Goal: Task Accomplishment & Management: Manage account settings

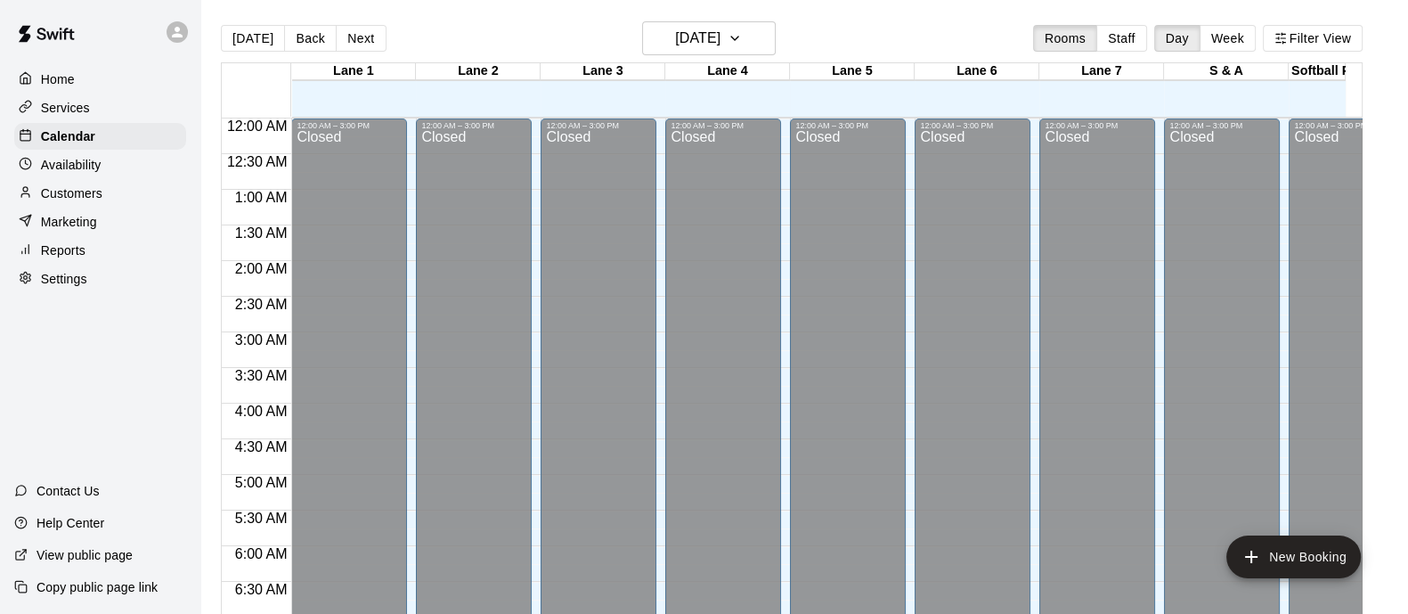
scroll to position [1050, 0]
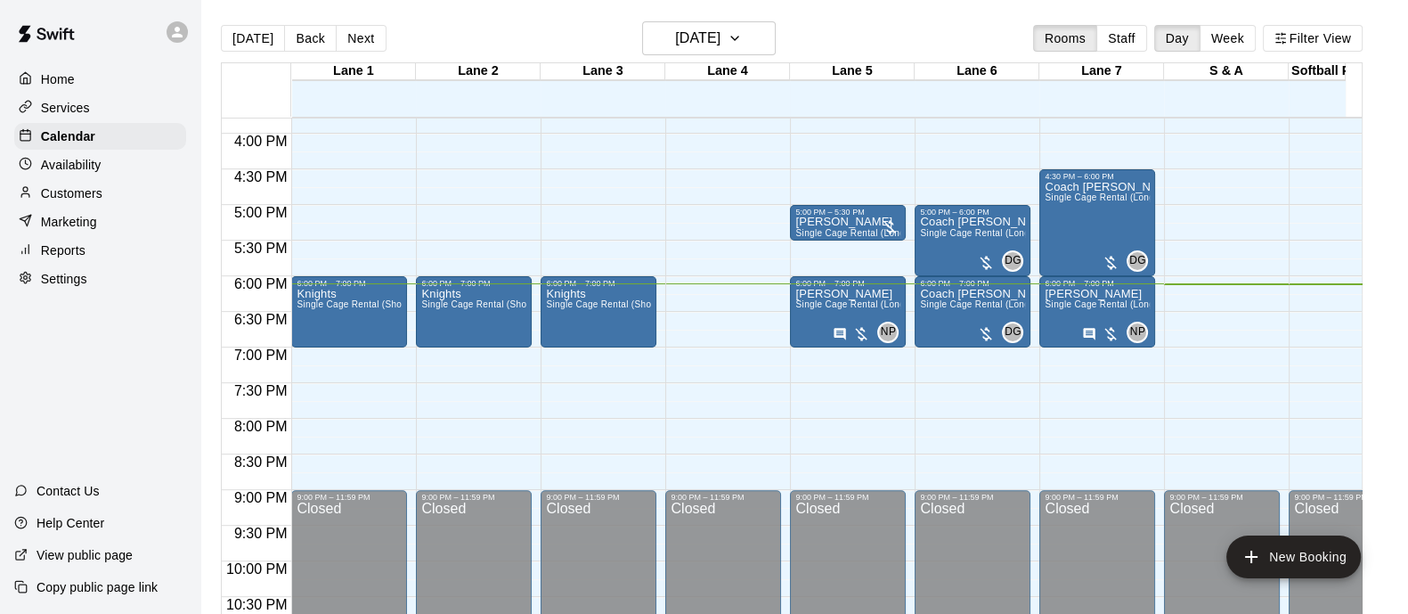
scroll to position [1108, 0]
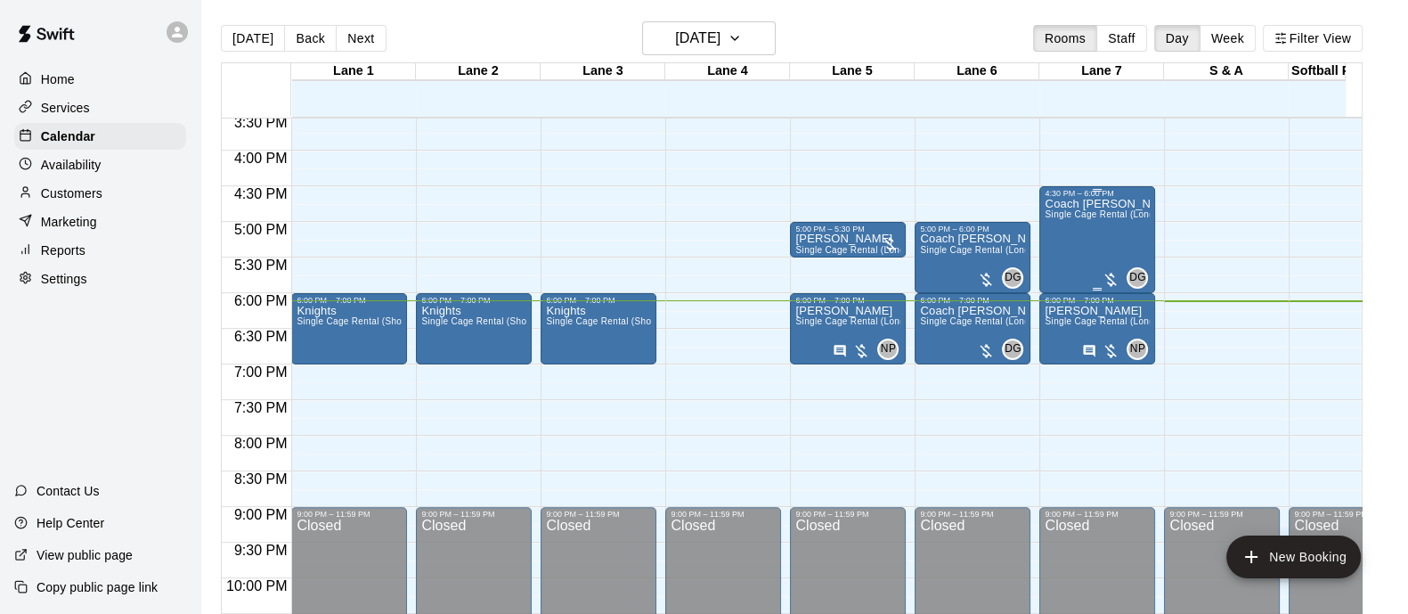
click at [1096, 236] on div "Coach Mary Single Cage Rental (Long)" at bounding box center [1097, 505] width 105 height 614
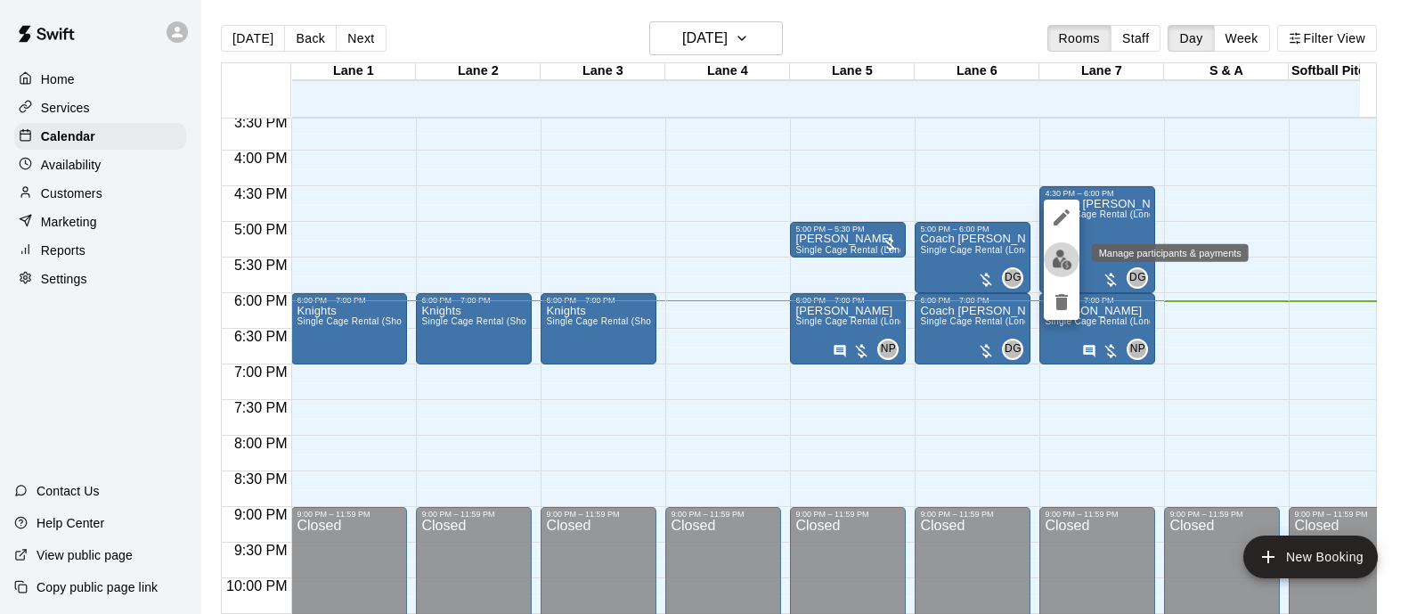
click at [1056, 273] on button "edit" at bounding box center [1062, 259] width 36 height 35
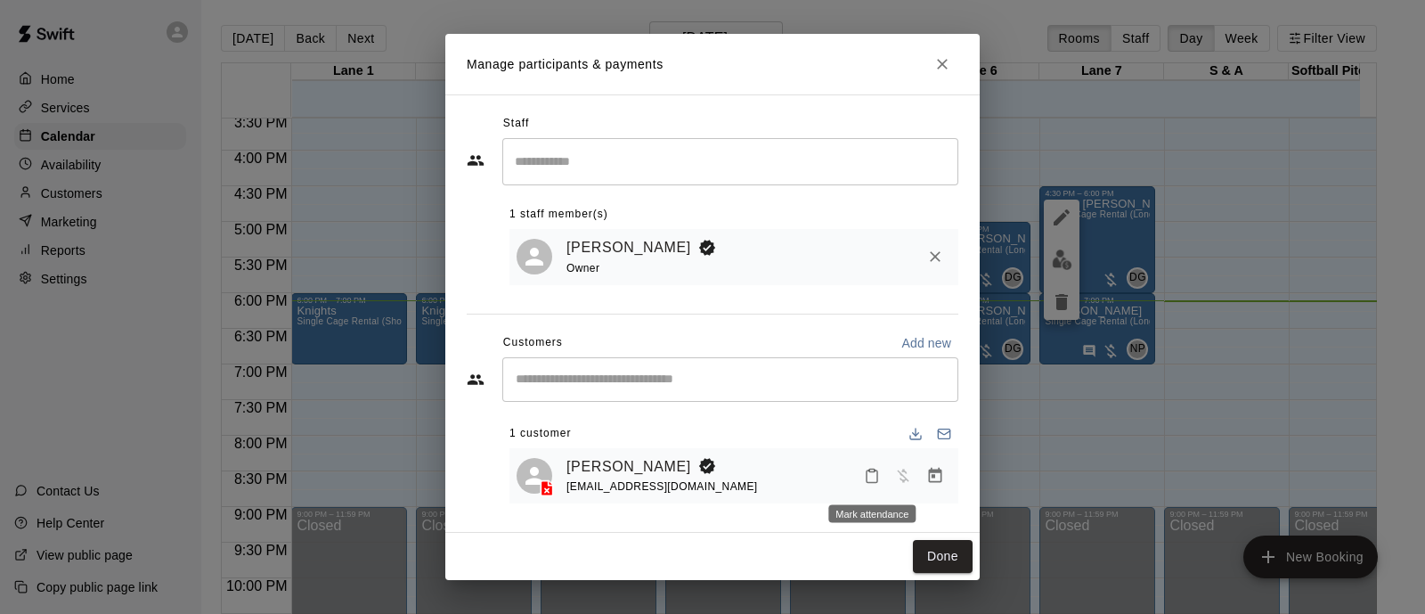
click at [871, 481] on icon "Mark attendance" at bounding box center [872, 476] width 16 height 16
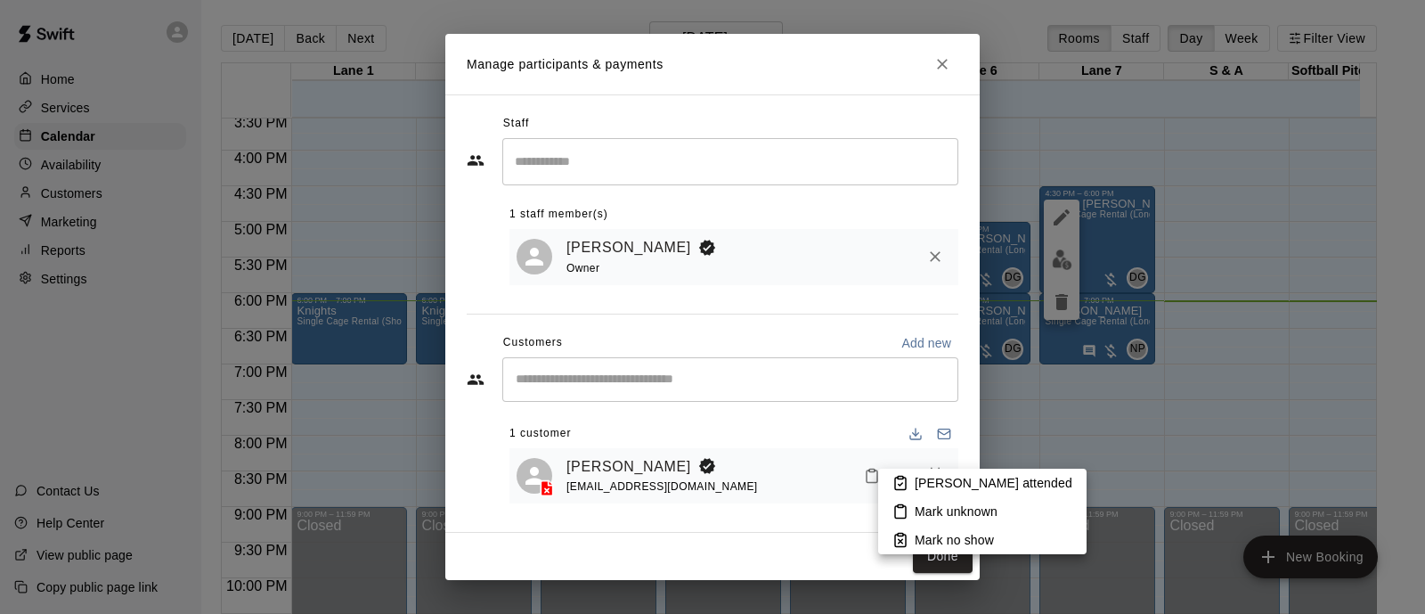
click at [907, 485] on icon at bounding box center [901, 483] width 16 height 16
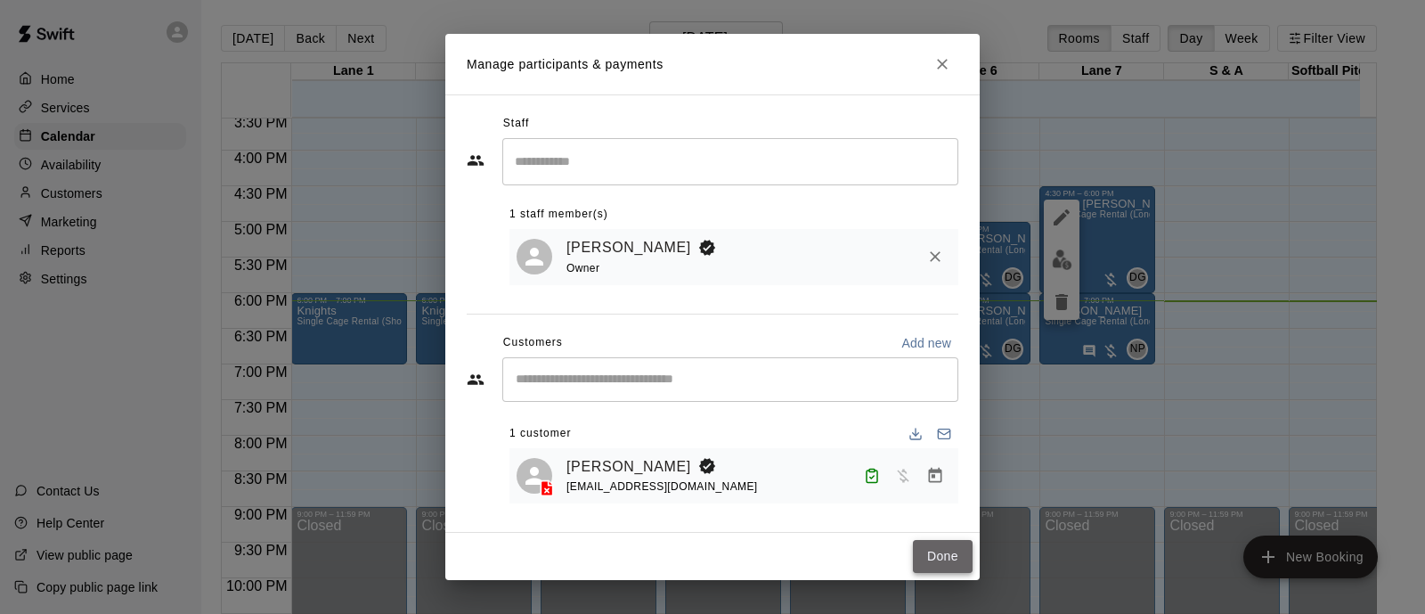
click at [947, 559] on button "Done" at bounding box center [943, 556] width 60 height 33
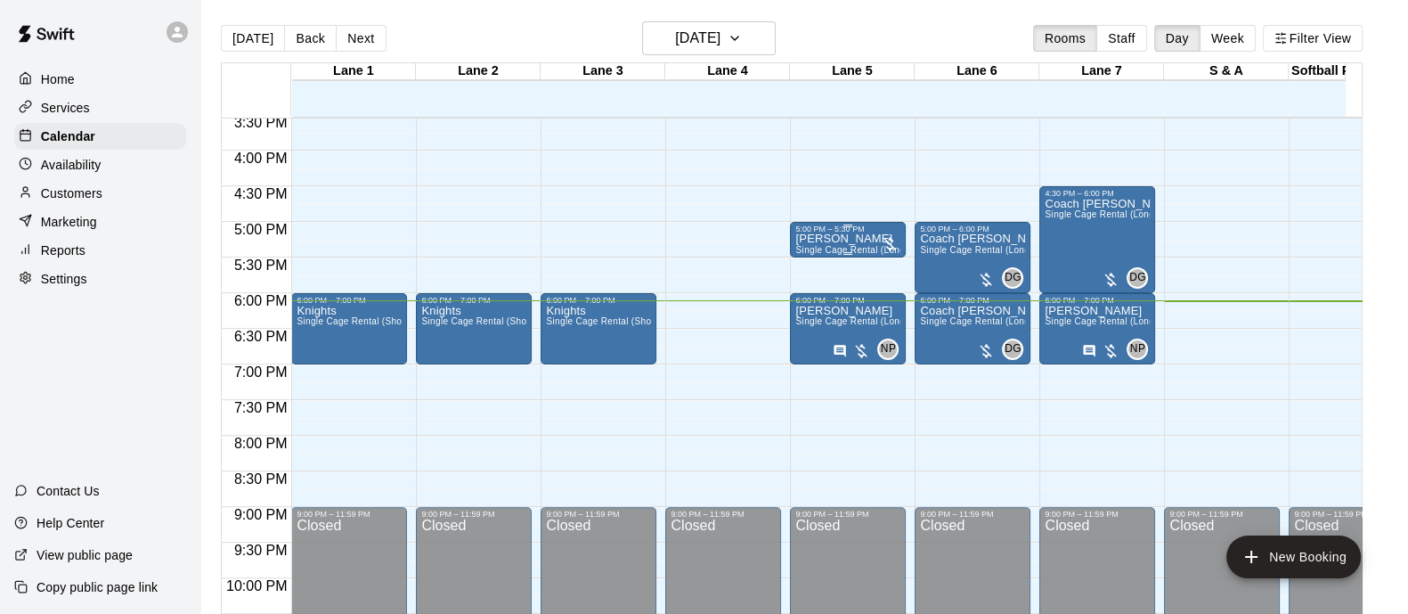
click at [841, 239] on p "[PERSON_NAME]" at bounding box center [848, 239] width 105 height 0
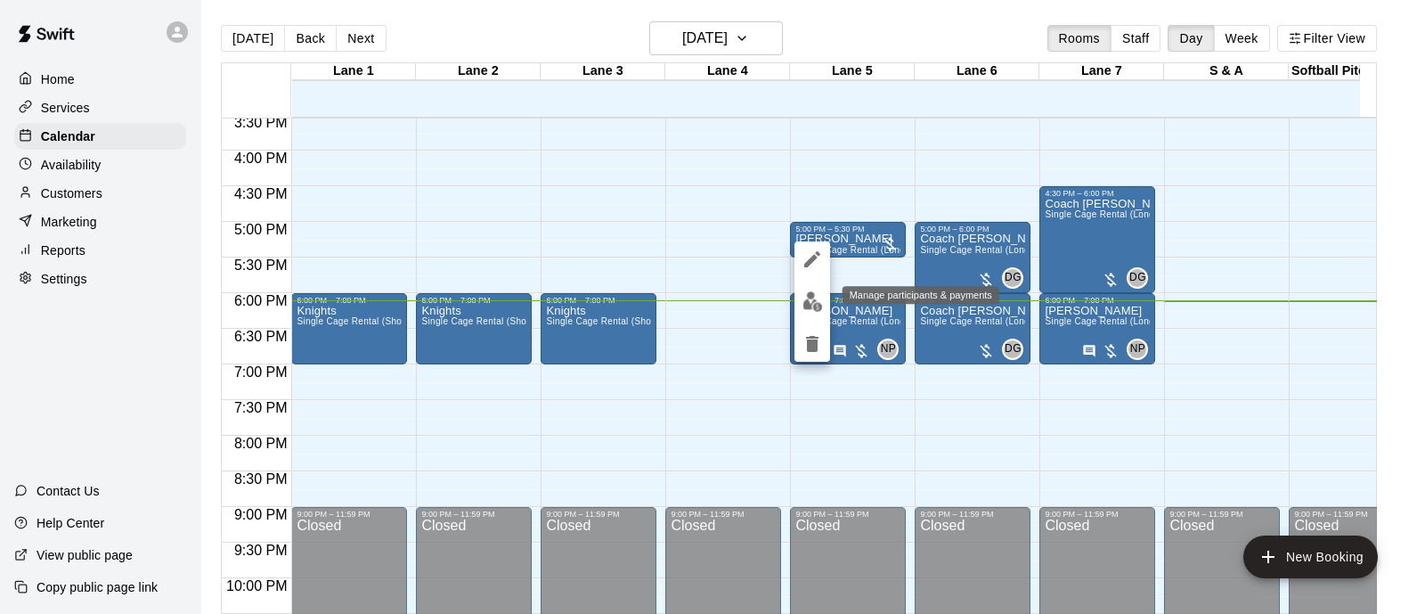
click at [813, 296] on img "edit" at bounding box center [813, 301] width 20 height 20
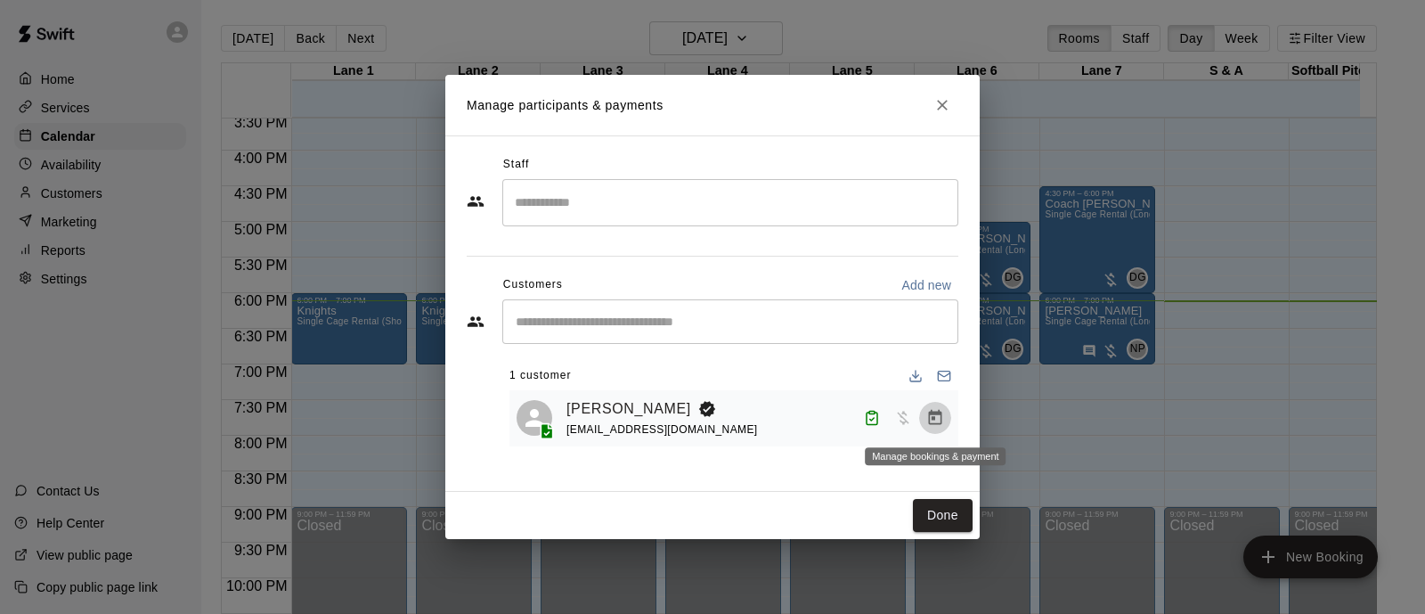
click at [930, 420] on icon "Manage bookings & payment" at bounding box center [935, 417] width 13 height 15
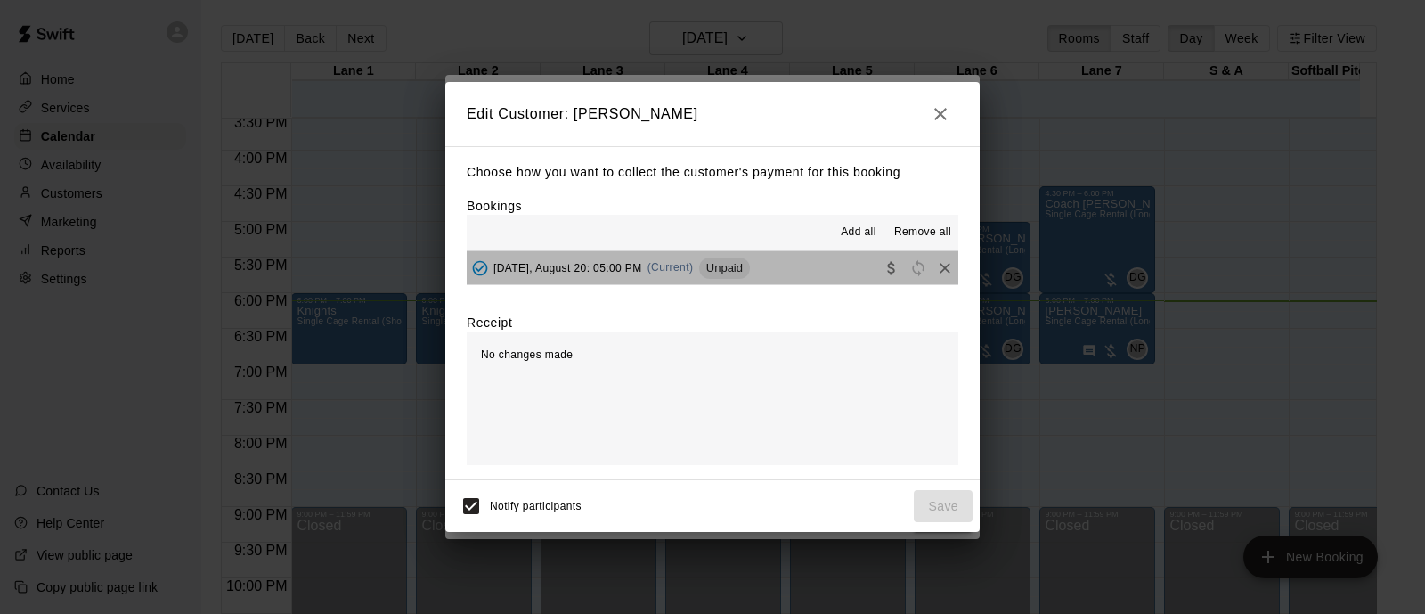
click at [828, 273] on button "Wednesday, August 20: 05:00 PM (Current) Unpaid" at bounding box center [713, 267] width 492 height 33
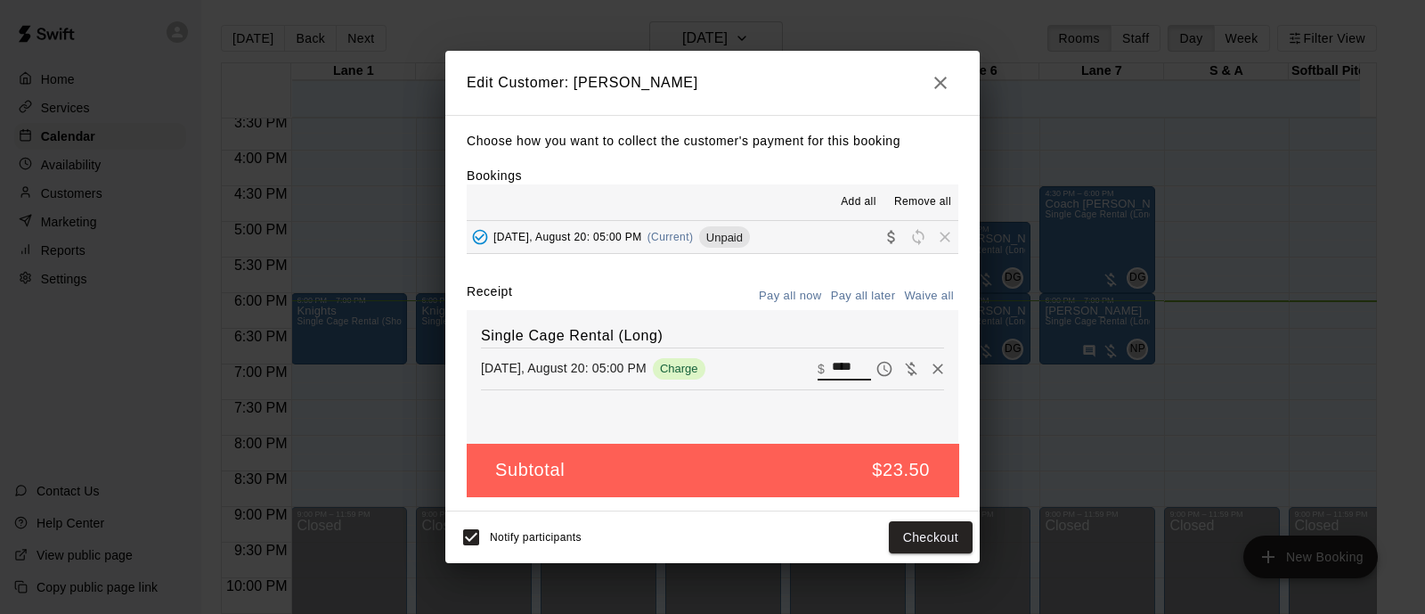
click at [845, 380] on input "****" at bounding box center [851, 368] width 39 height 23
type input "*"
type input "*****"
click at [918, 541] on button "Checkout" at bounding box center [931, 537] width 84 height 33
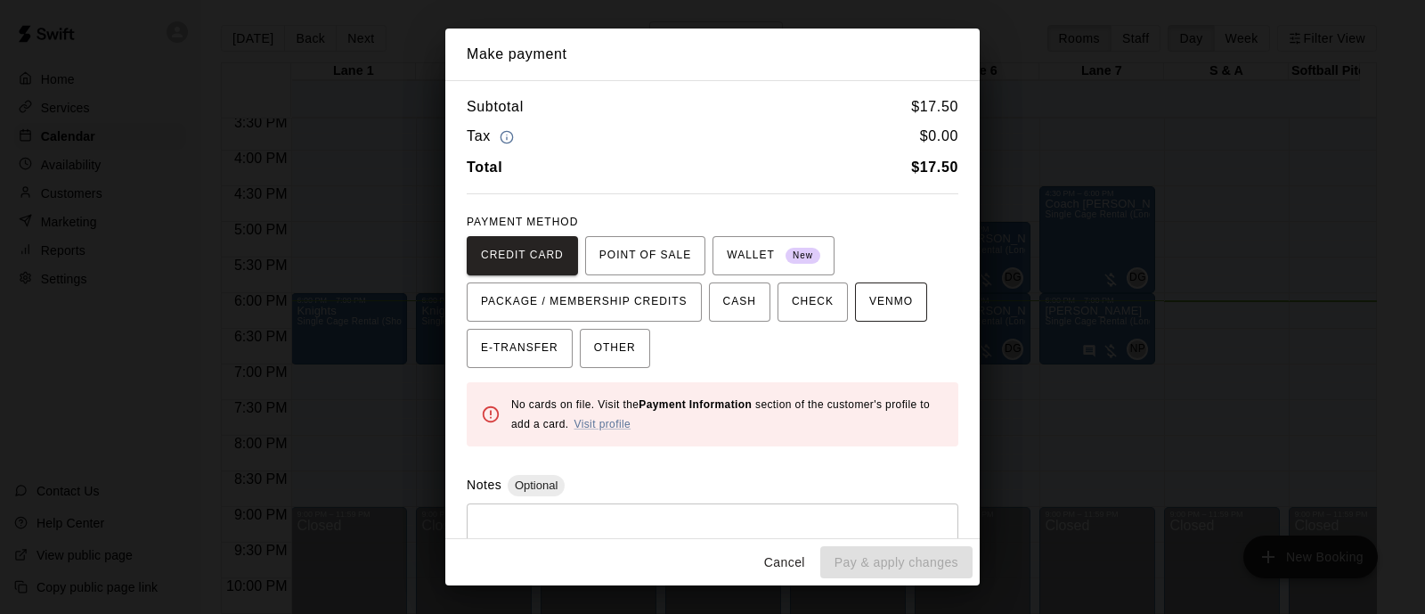
click at [870, 306] on span "VENMO" at bounding box center [891, 302] width 44 height 29
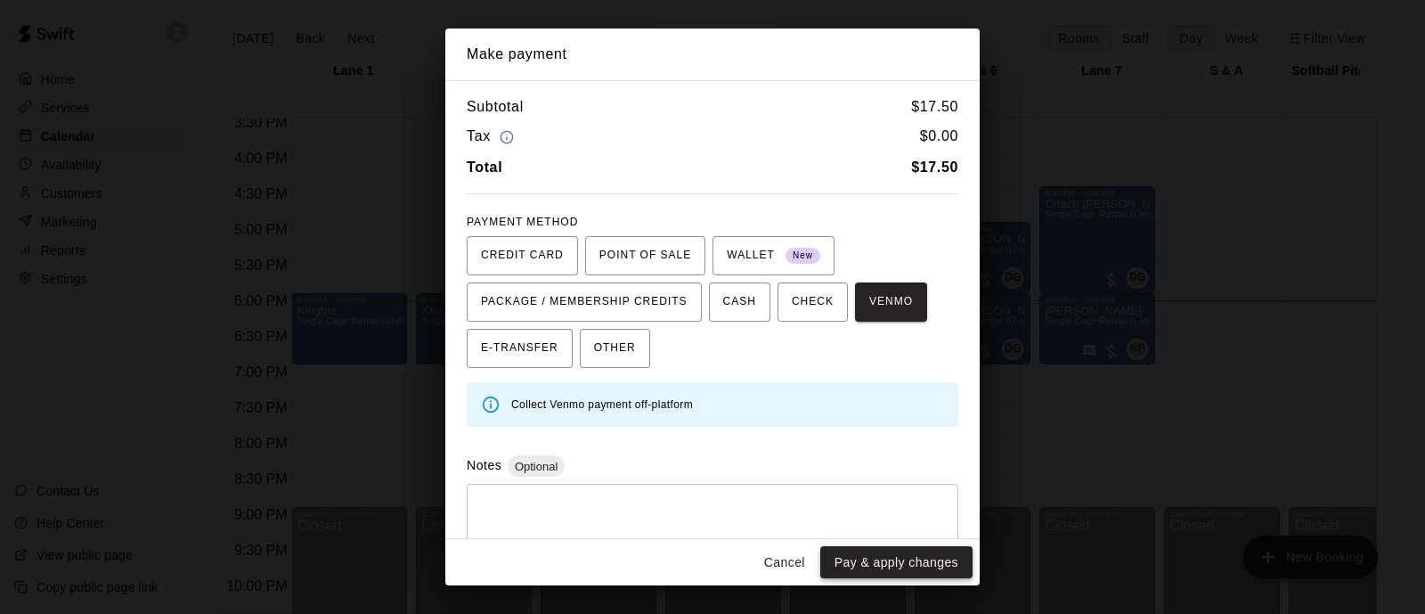
click at [866, 574] on button "Pay & apply changes" at bounding box center [896, 562] width 152 height 33
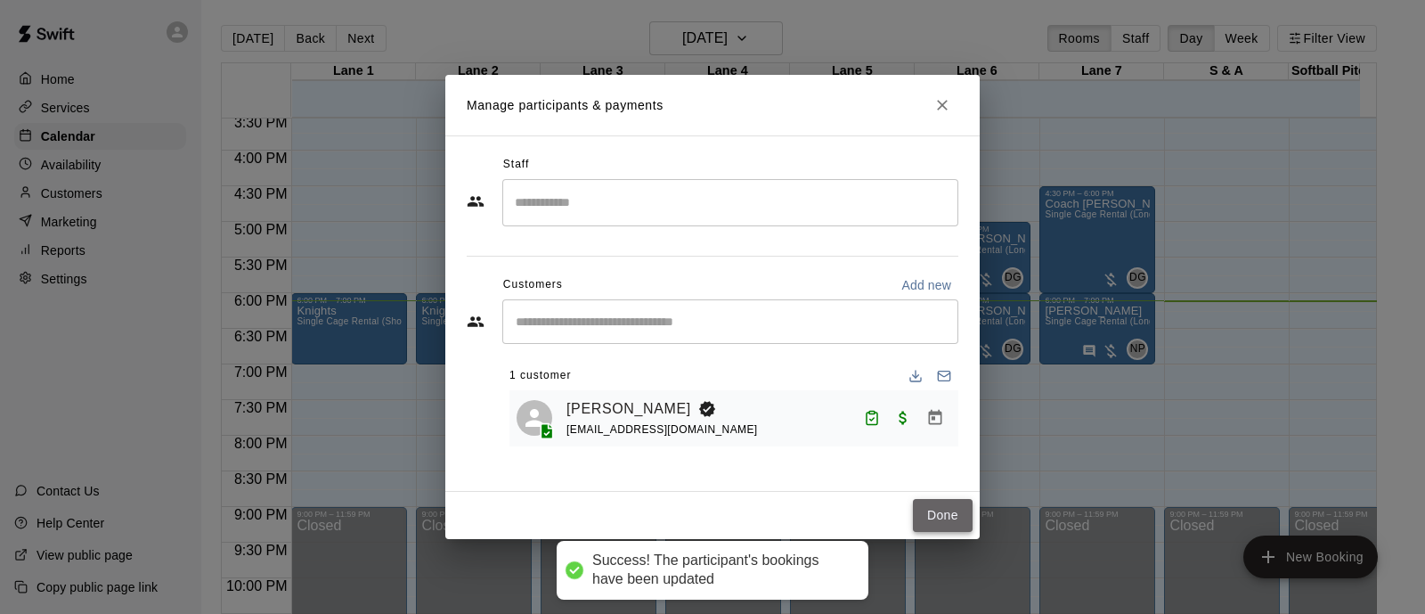
click at [934, 524] on button "Done" at bounding box center [943, 515] width 60 height 33
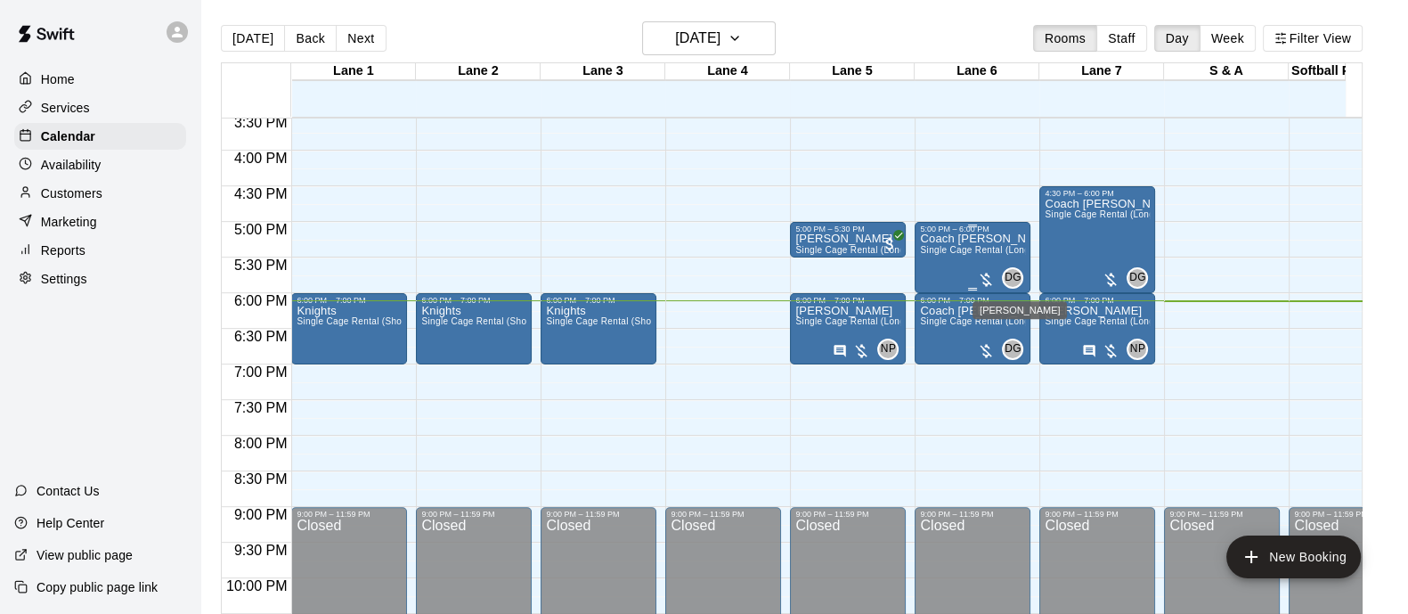
click at [1012, 277] on span "DG" at bounding box center [1013, 278] width 17 height 18
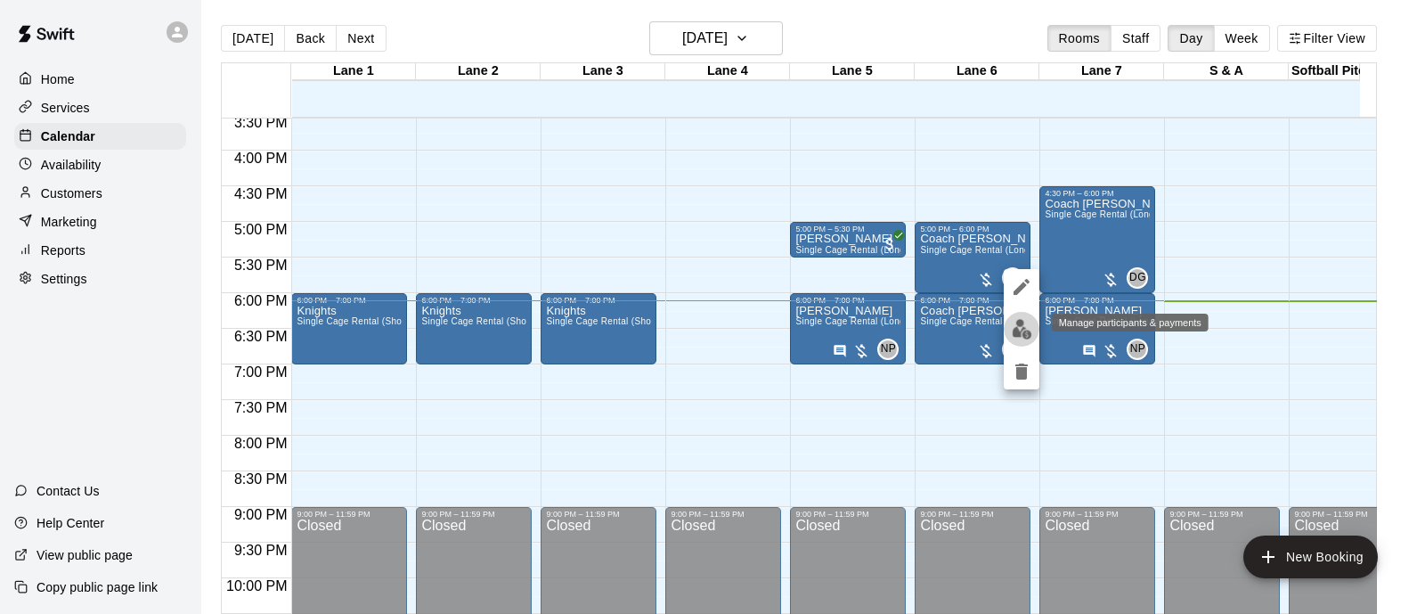
click at [1025, 319] on img "edit" at bounding box center [1022, 329] width 20 height 20
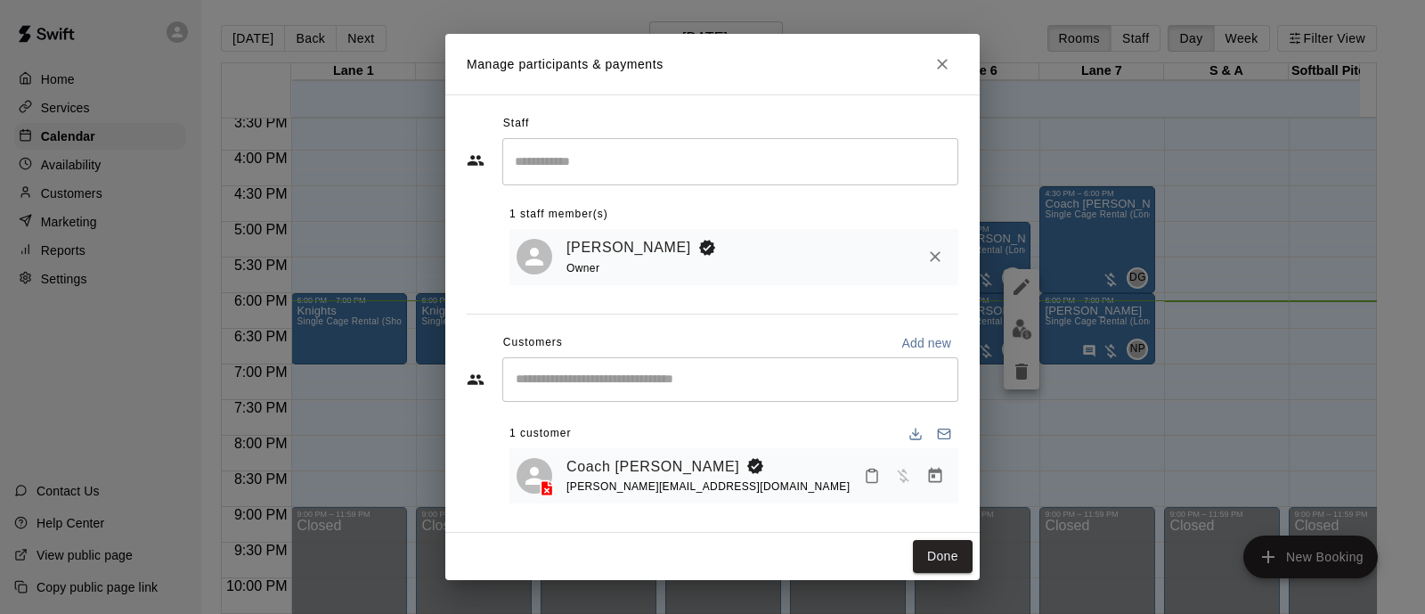
click at [867, 477] on icon "Mark attendance" at bounding box center [872, 476] width 11 height 12
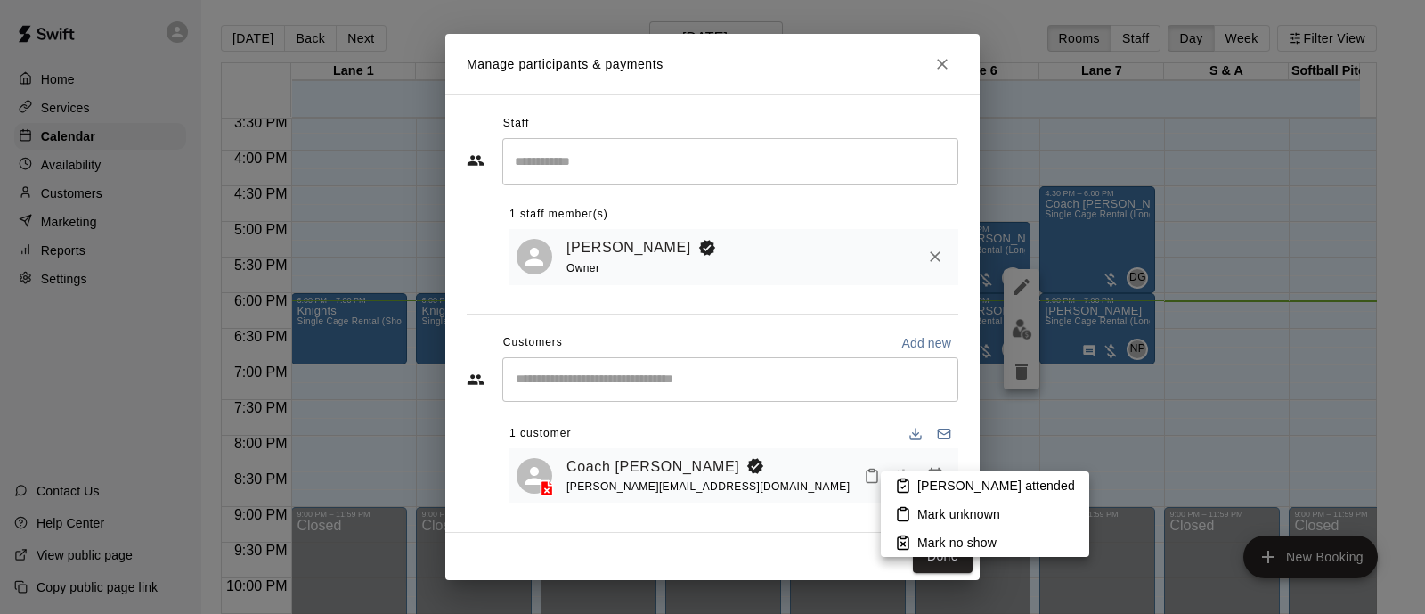
click at [909, 489] on icon at bounding box center [903, 486] width 11 height 12
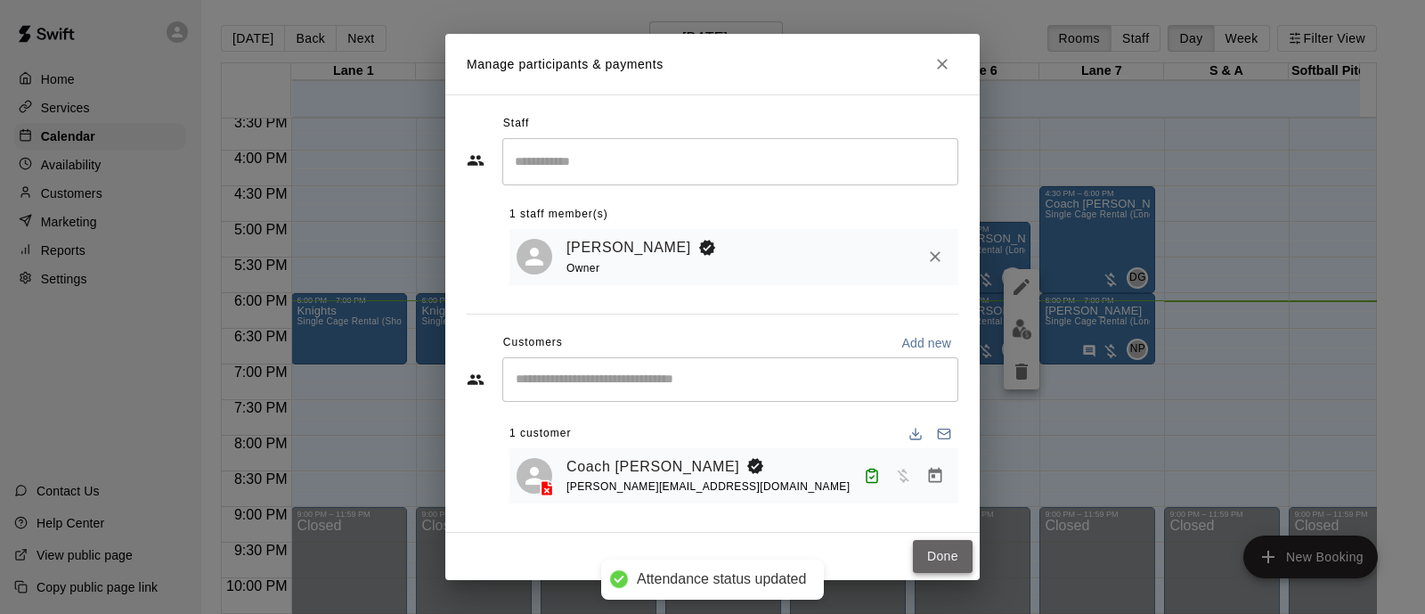
click at [936, 550] on button "Done" at bounding box center [943, 556] width 60 height 33
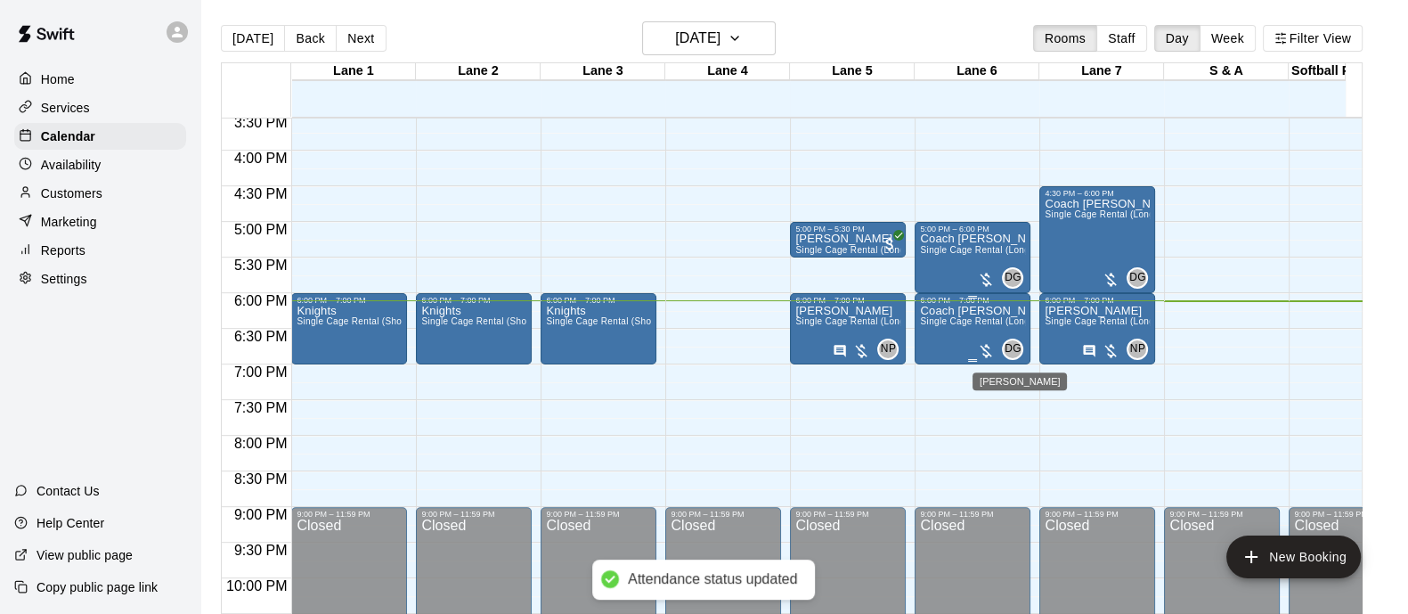
click at [1011, 355] on span "DG" at bounding box center [1013, 349] width 17 height 18
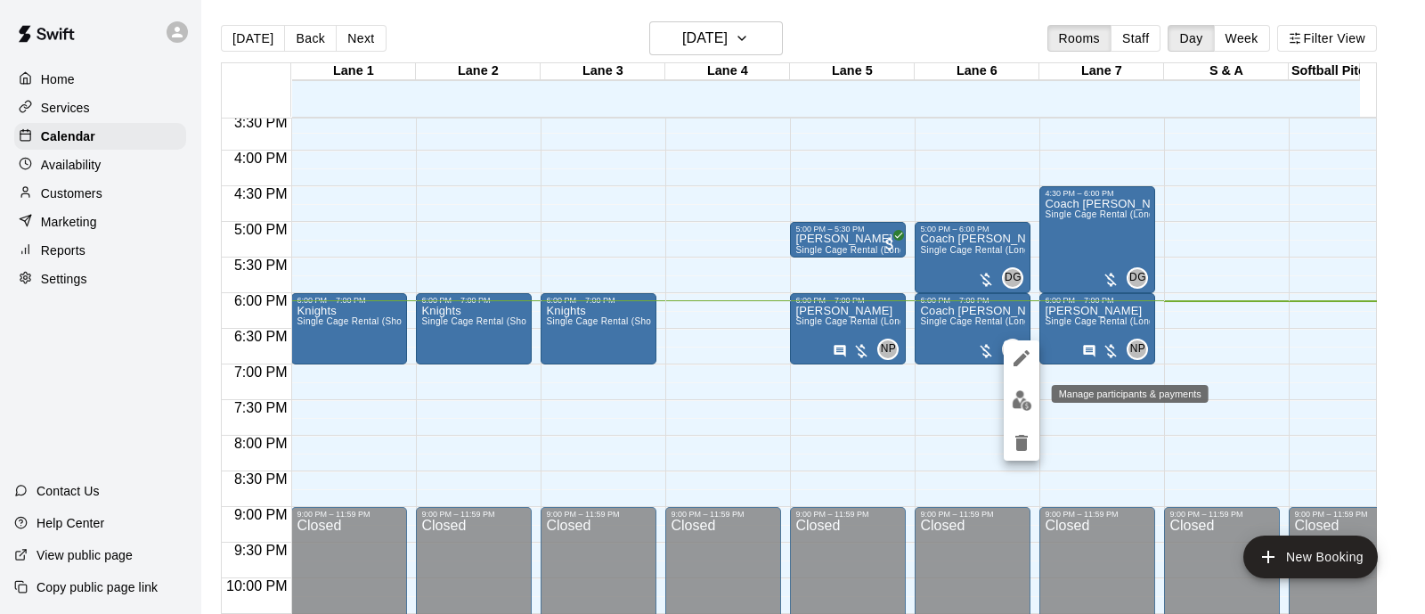
click at [1020, 399] on img "edit" at bounding box center [1022, 400] width 20 height 20
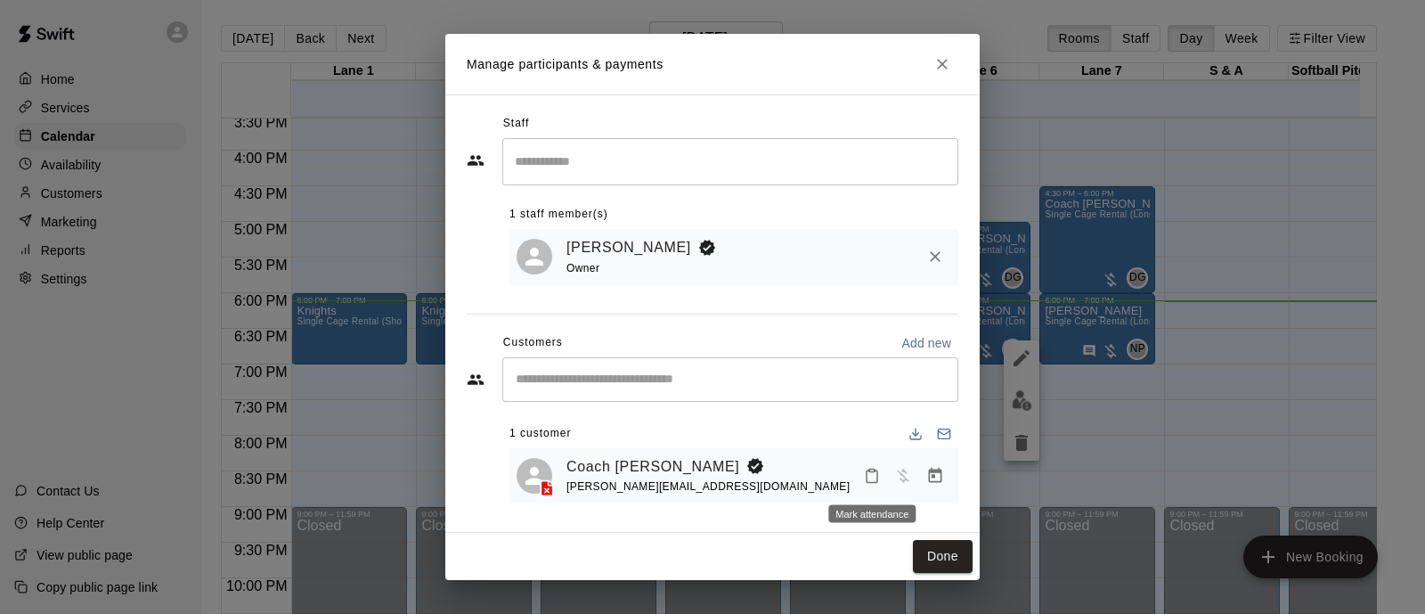
click at [866, 483] on icon "Mark attendance" at bounding box center [872, 476] width 16 height 16
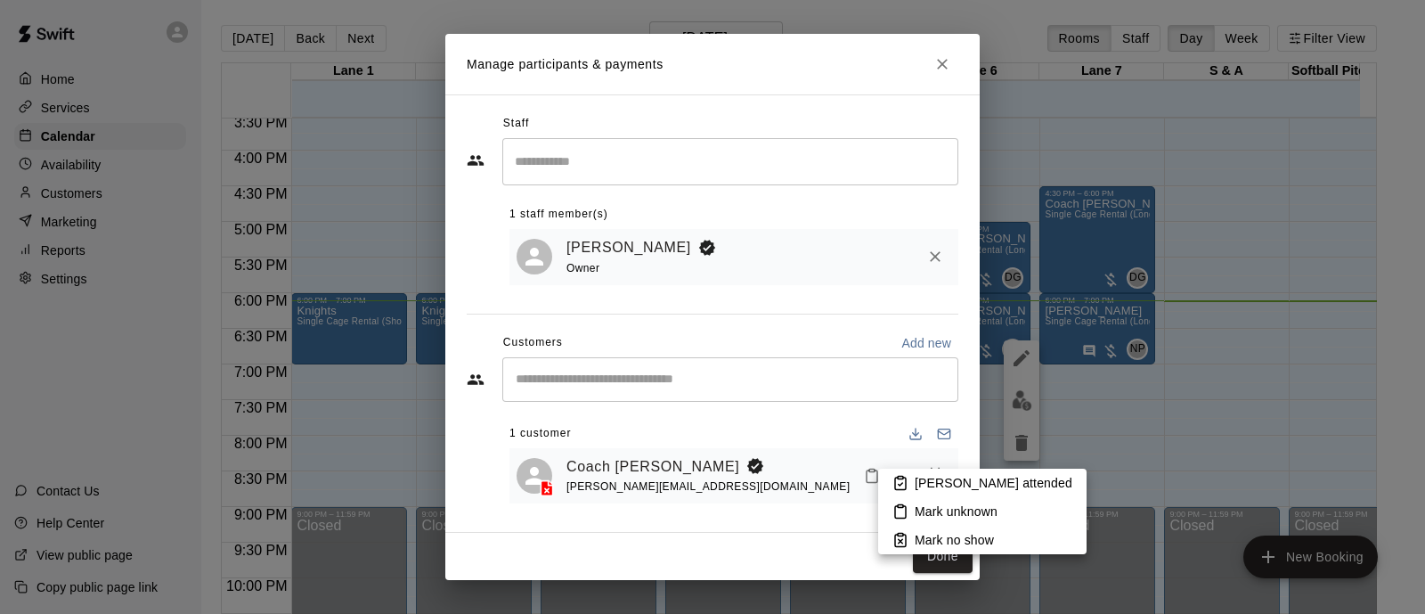
click at [912, 478] on li "Mark attended" at bounding box center [982, 483] width 208 height 29
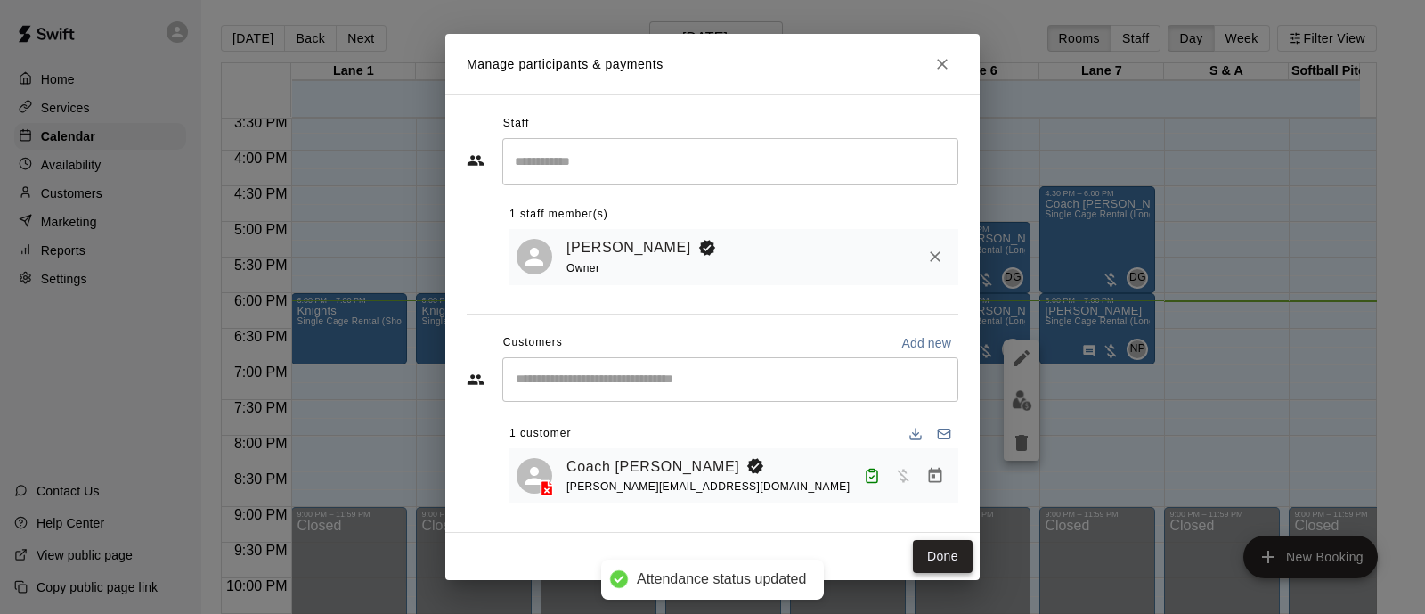
click at [939, 550] on button "Done" at bounding box center [943, 556] width 60 height 33
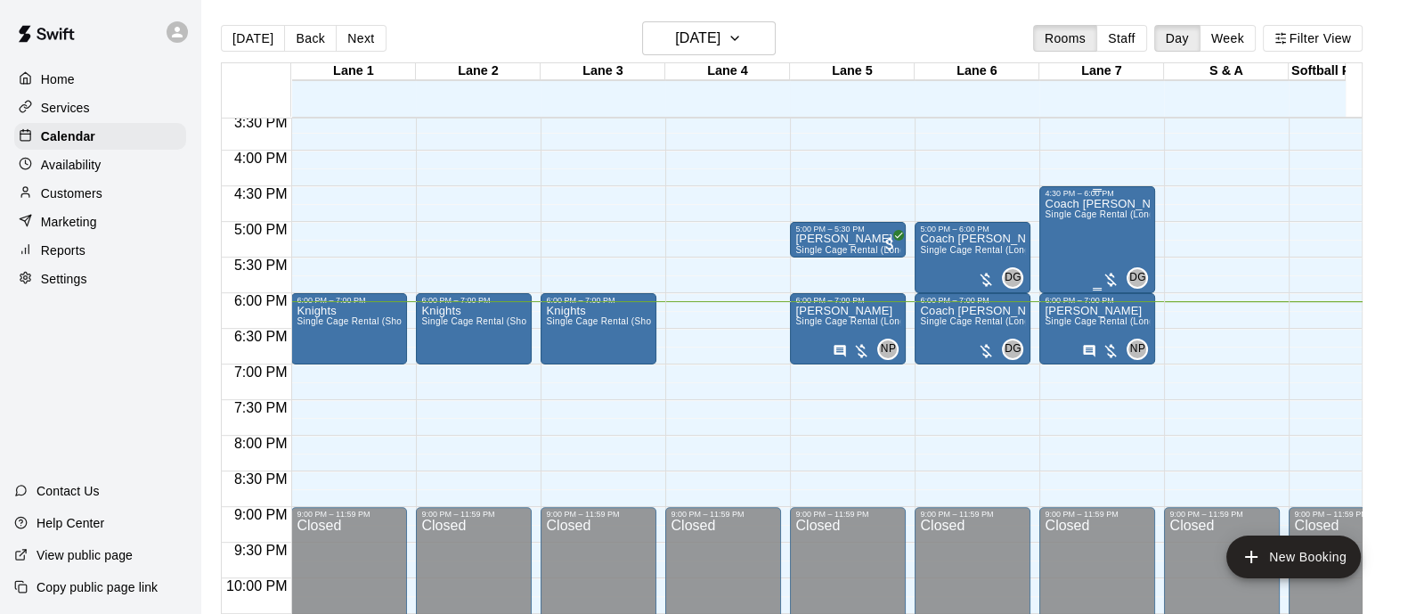
click at [1137, 236] on div "Coach Mary Single Cage Rental (Long)" at bounding box center [1097, 505] width 105 height 614
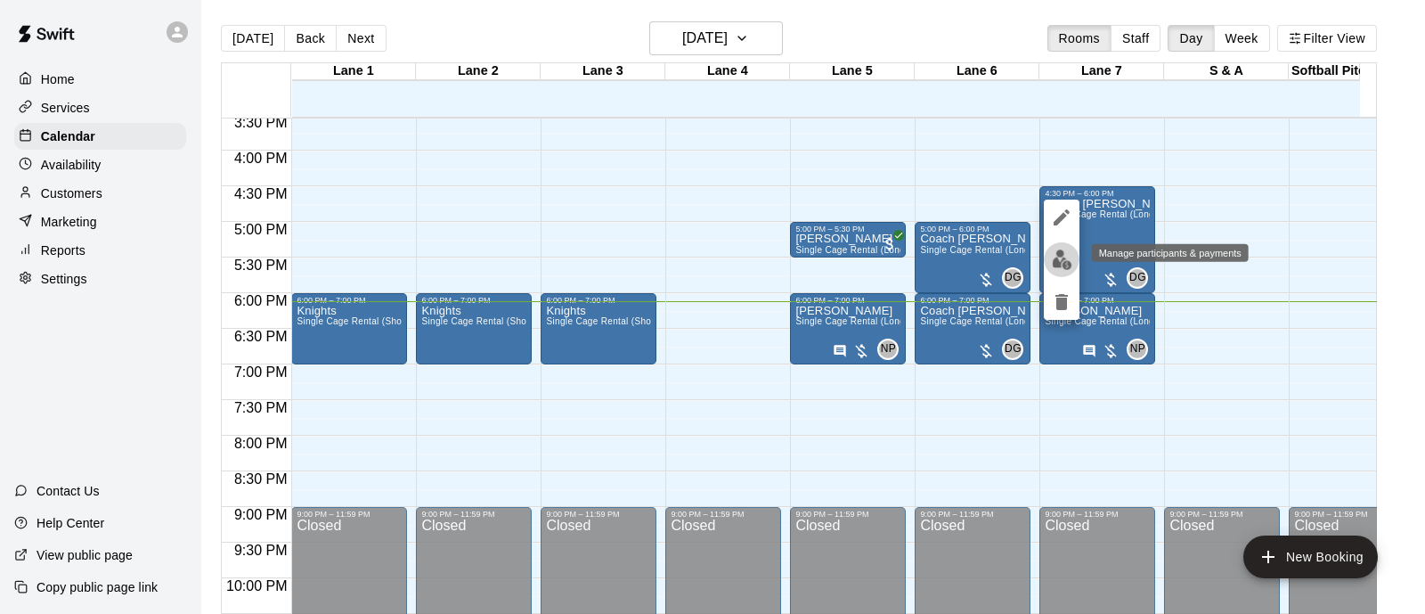
click at [1062, 262] on img "edit" at bounding box center [1062, 259] width 20 height 20
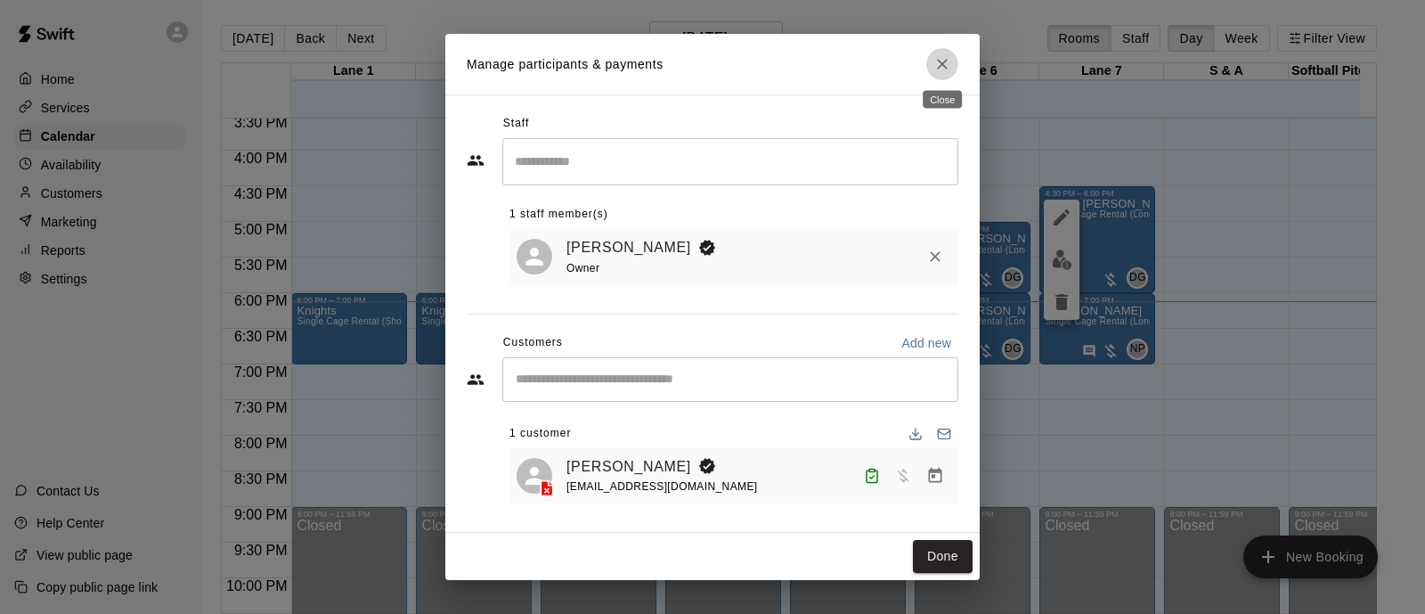
click at [949, 59] on icon "Close" at bounding box center [943, 64] width 18 height 18
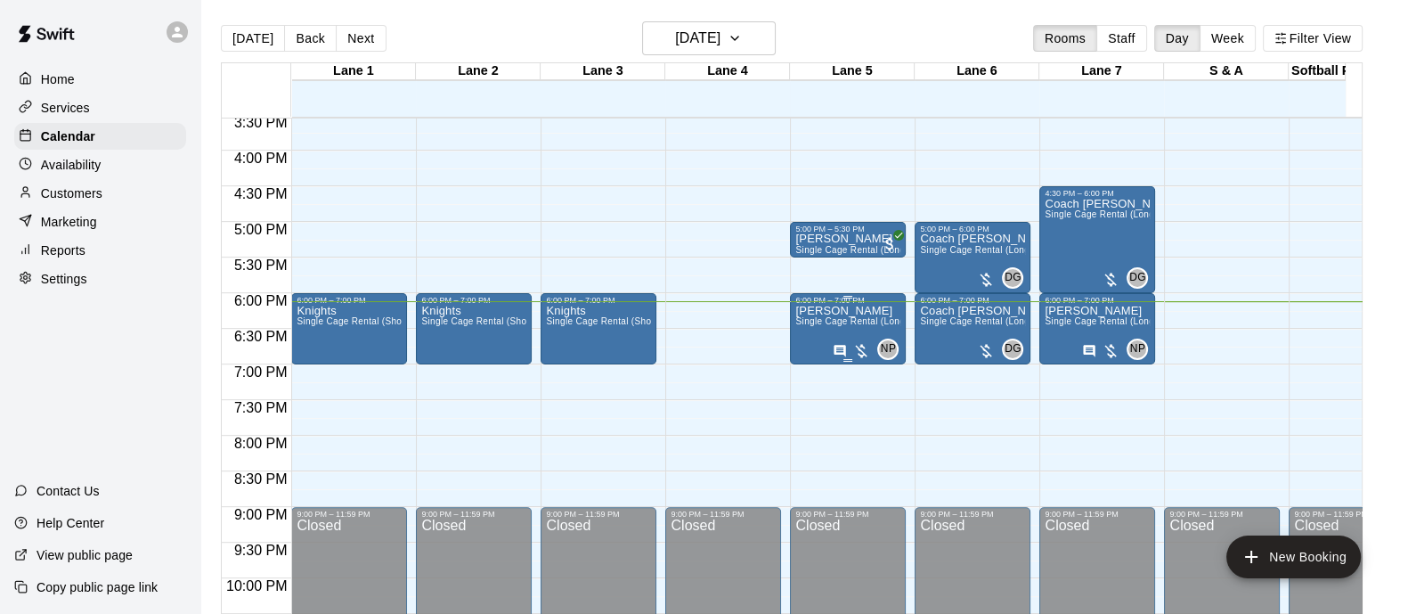
click at [851, 311] on p "[PERSON_NAME]" at bounding box center [848, 311] width 105 height 0
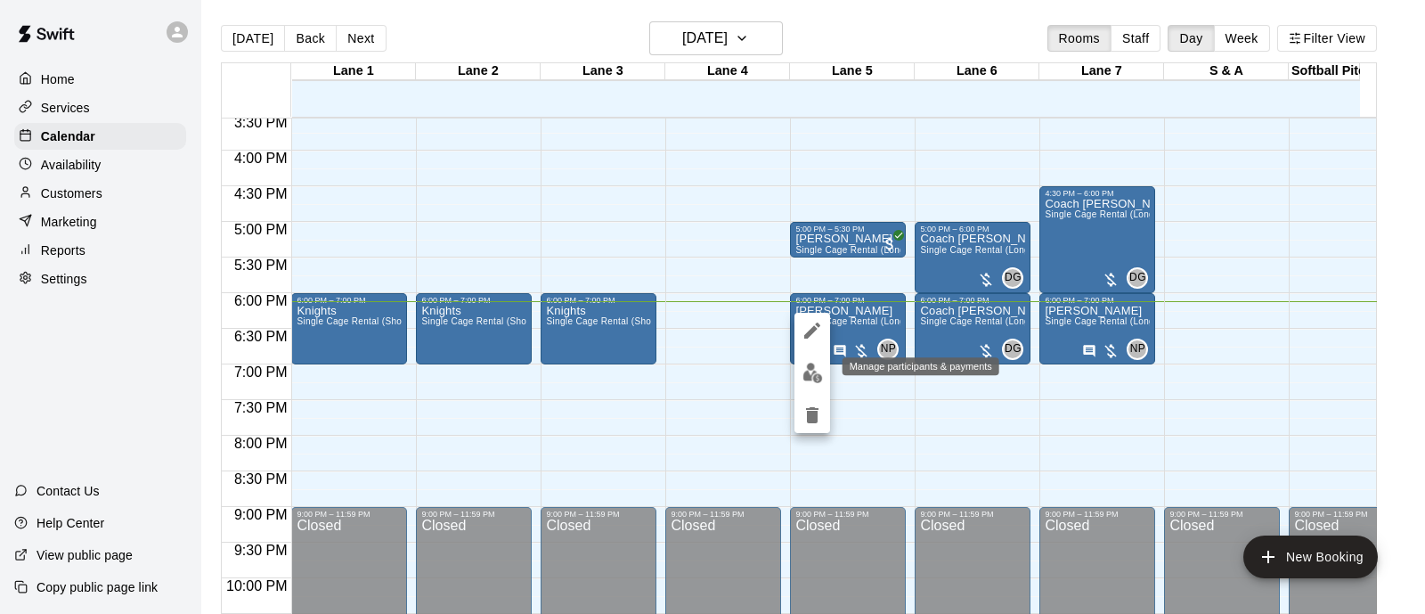
click at [809, 375] on img "edit" at bounding box center [813, 373] width 20 height 20
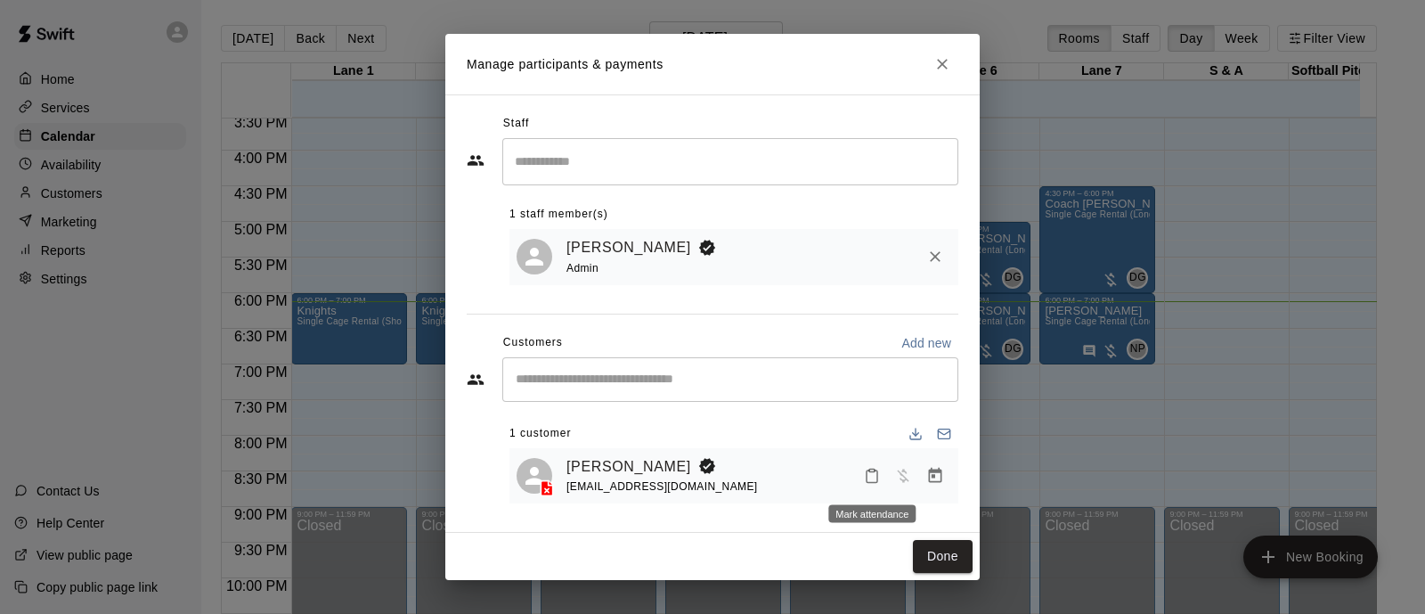
click at [867, 478] on icon "Mark attendance" at bounding box center [872, 476] width 11 height 12
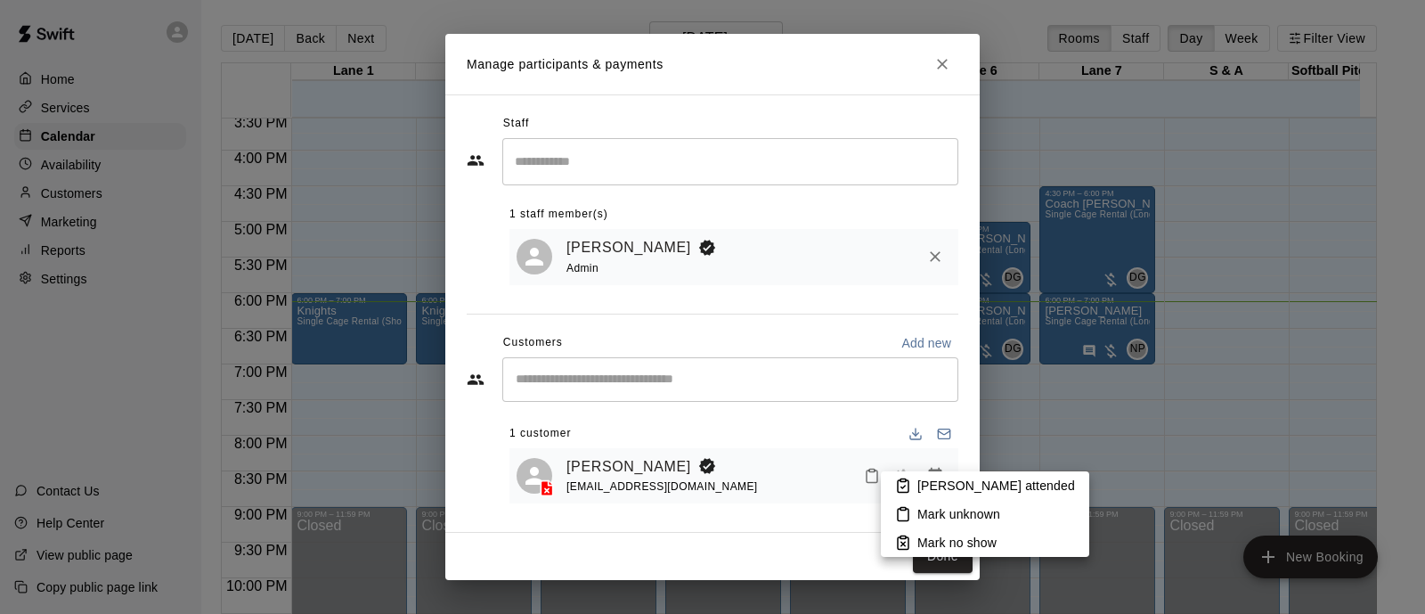
click at [898, 487] on icon at bounding box center [903, 486] width 11 height 12
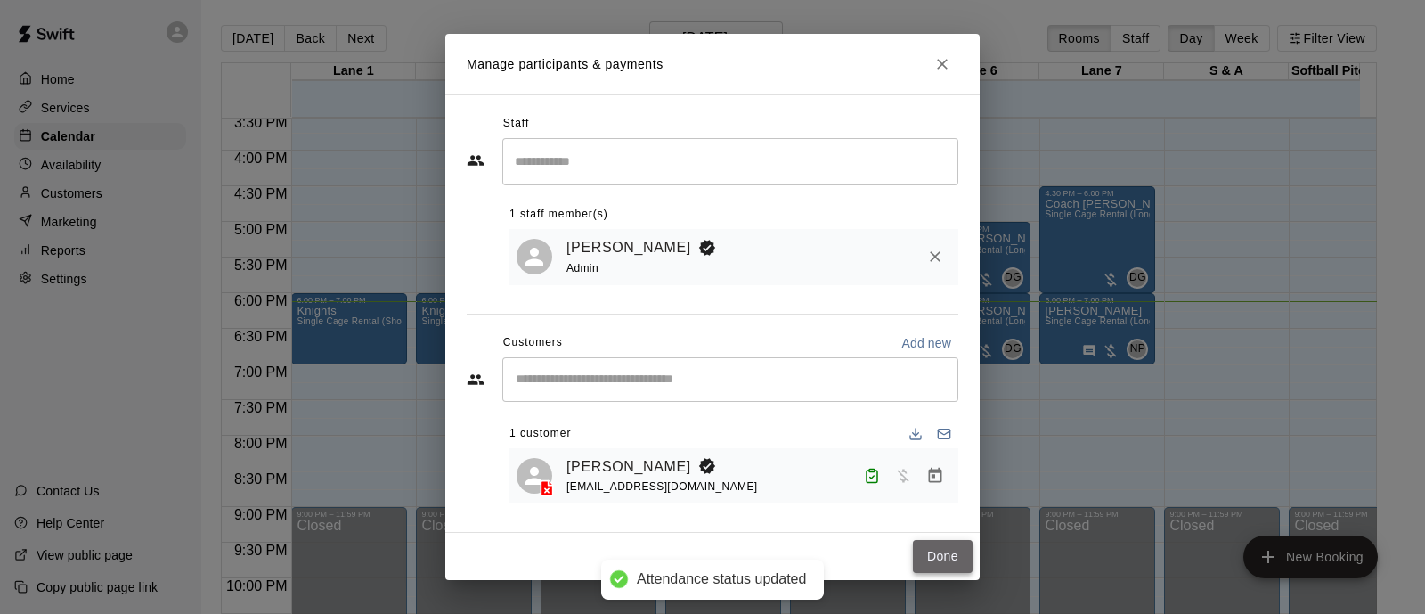
click at [935, 559] on button "Done" at bounding box center [943, 556] width 60 height 33
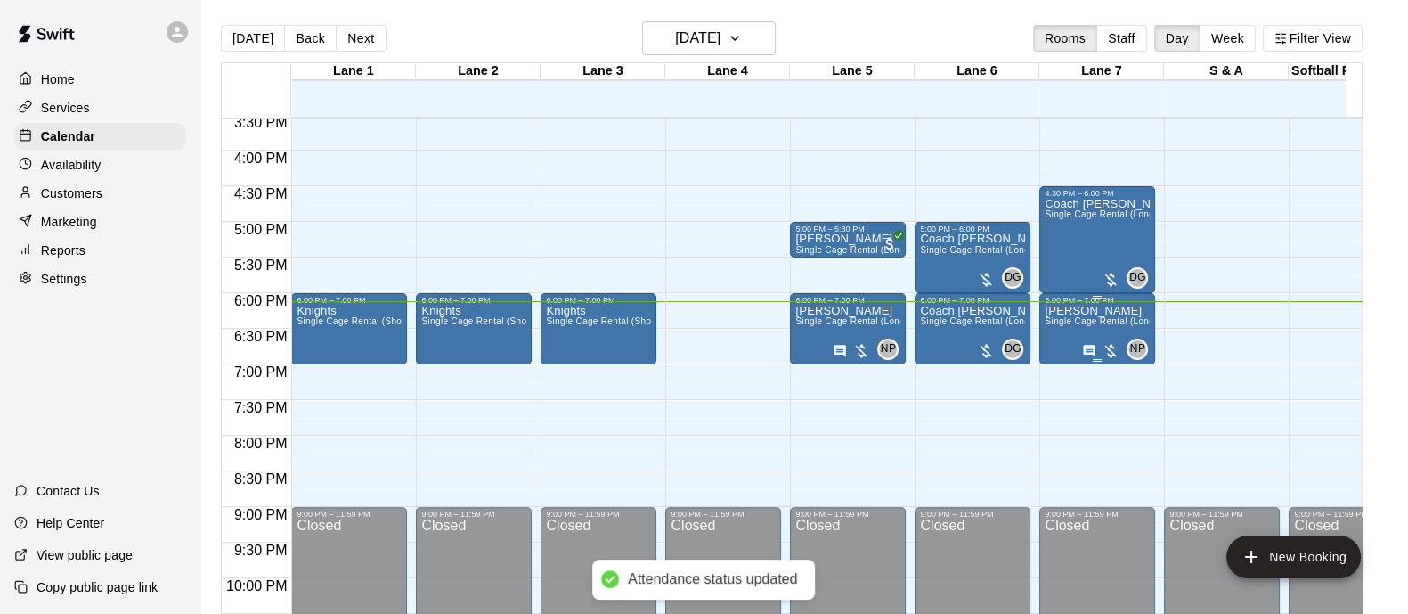
click at [1063, 318] on span "Single Cage Rental (Long)" at bounding box center [1101, 321] width 112 height 10
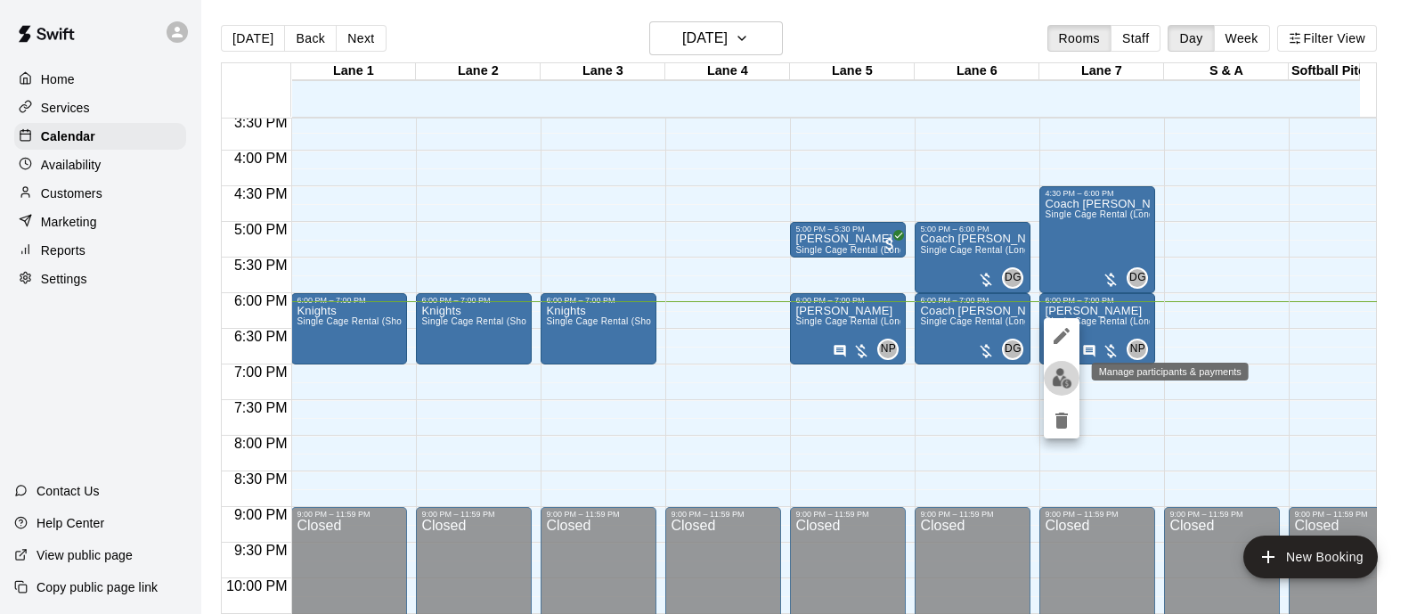
click at [1054, 379] on img "edit" at bounding box center [1062, 378] width 20 height 20
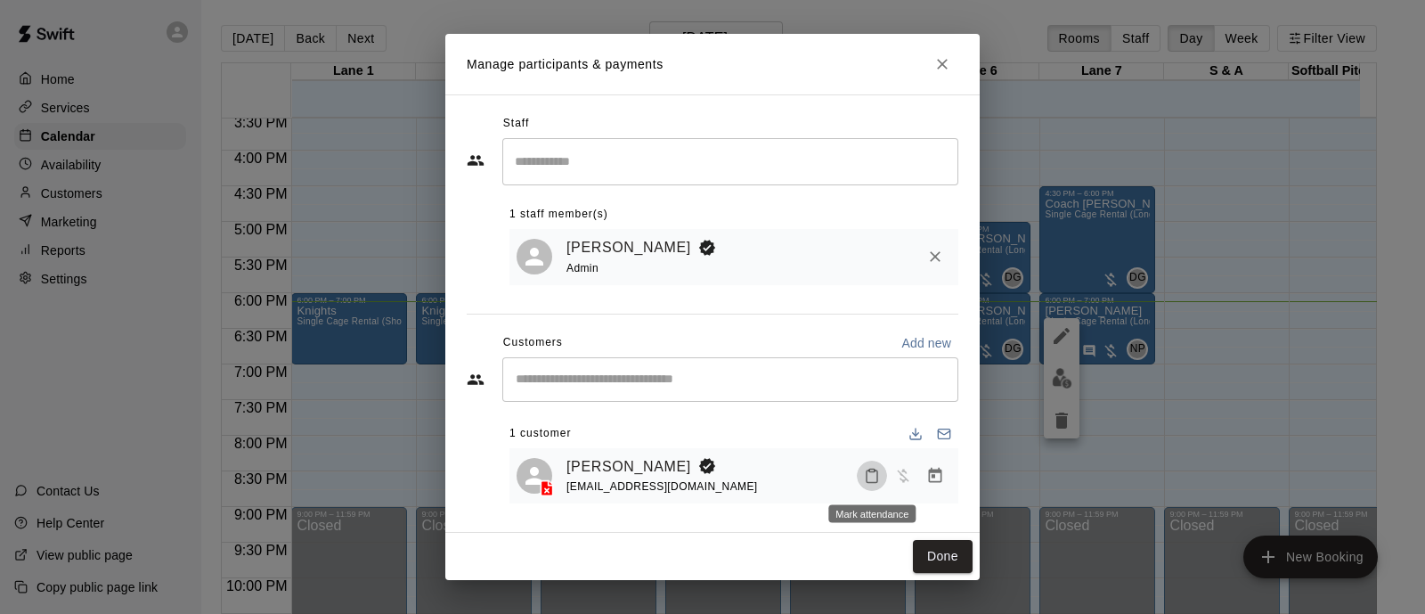
click at [877, 476] on icon "Mark attendance" at bounding box center [872, 476] width 16 height 16
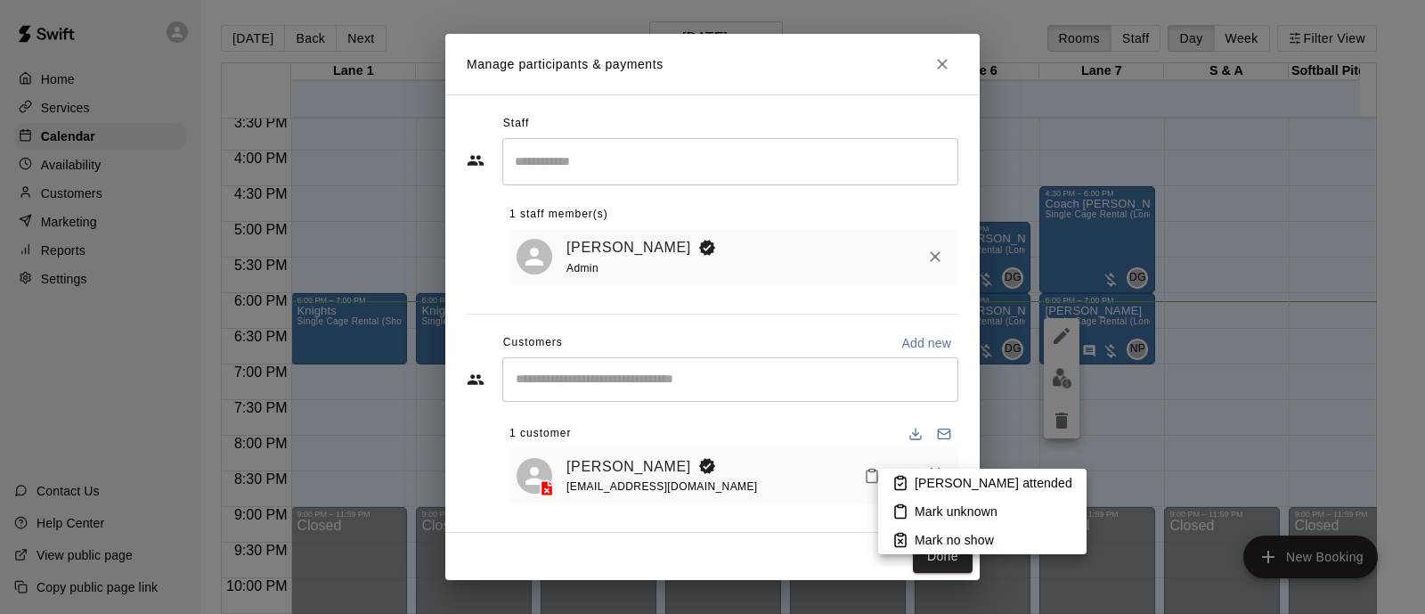
click at [904, 483] on icon at bounding box center [901, 483] width 16 height 16
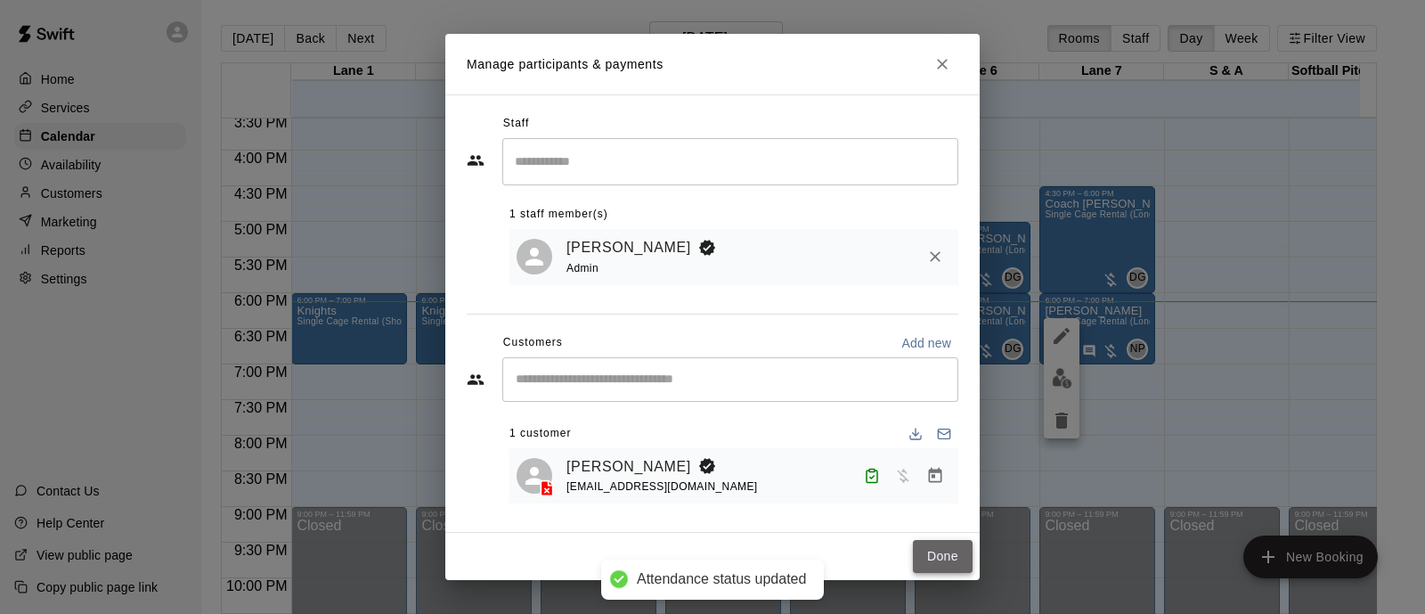
click at [936, 554] on button "Done" at bounding box center [943, 556] width 60 height 33
